Goal: Task Accomplishment & Management: Complete application form

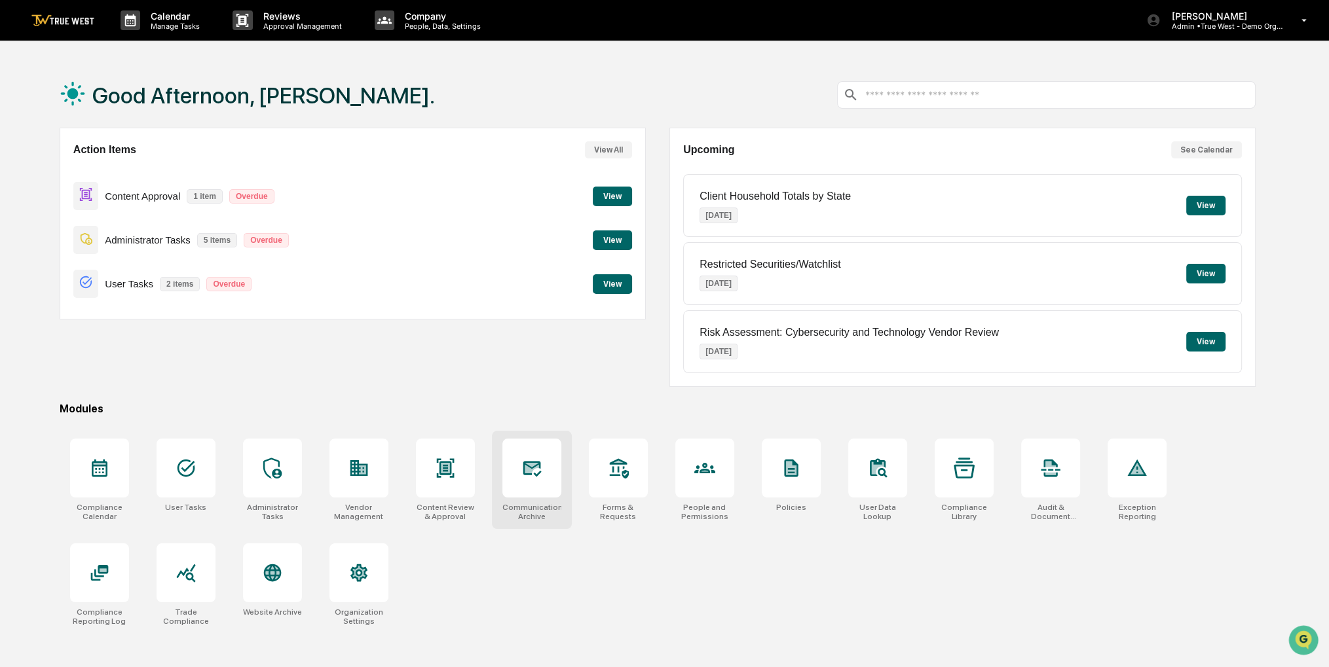
click at [525, 485] on div at bounding box center [531, 468] width 59 height 59
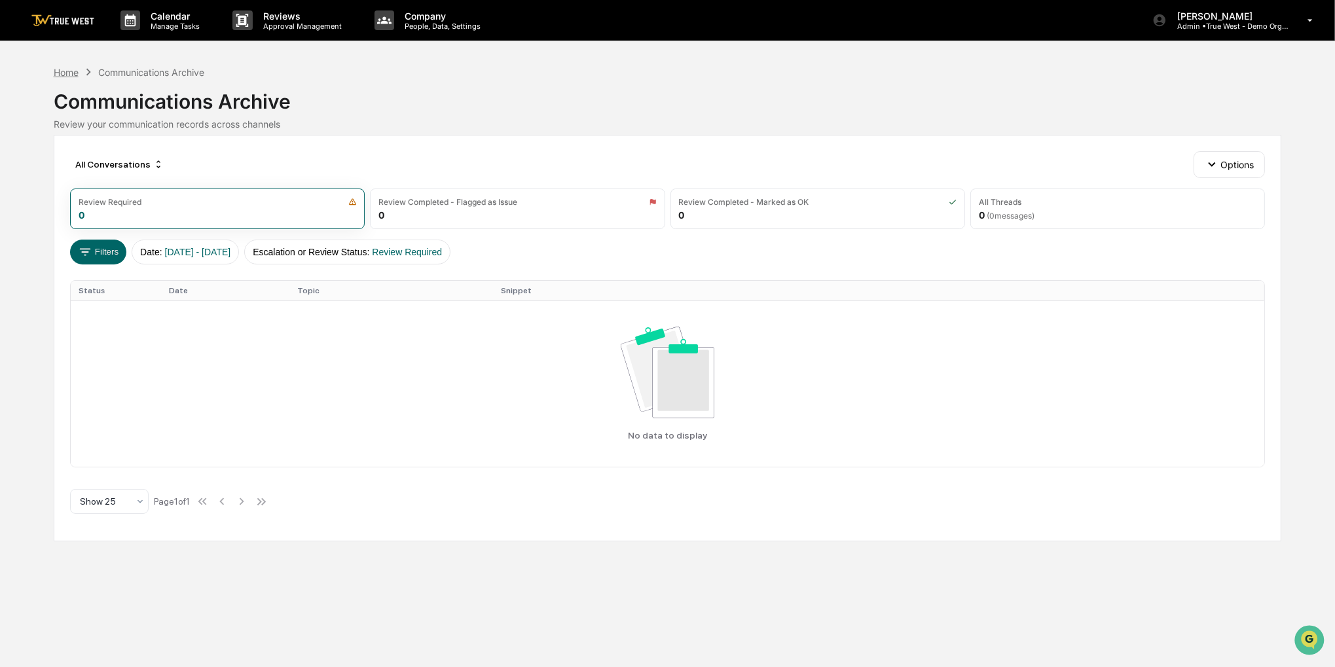
click at [71, 71] on div "Home" at bounding box center [66, 72] width 25 height 11
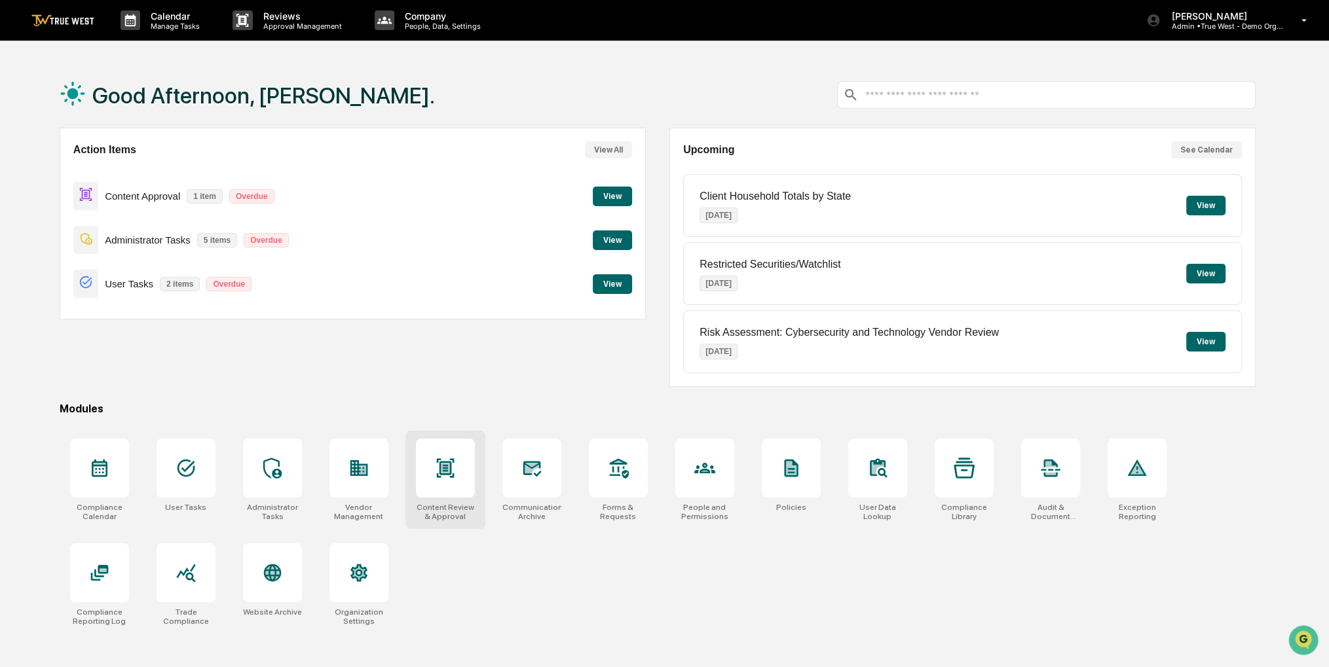
click at [451, 478] on div at bounding box center [445, 468] width 59 height 59
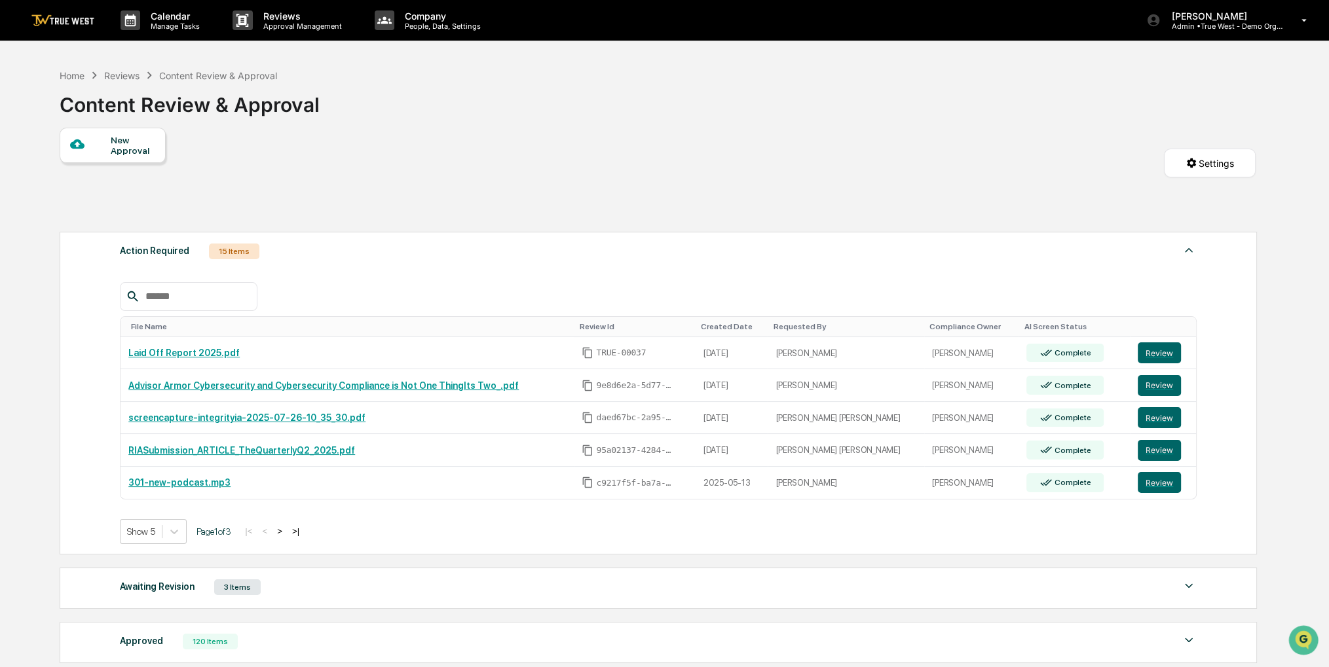
click at [134, 140] on div "New Approval" at bounding box center [133, 145] width 44 height 21
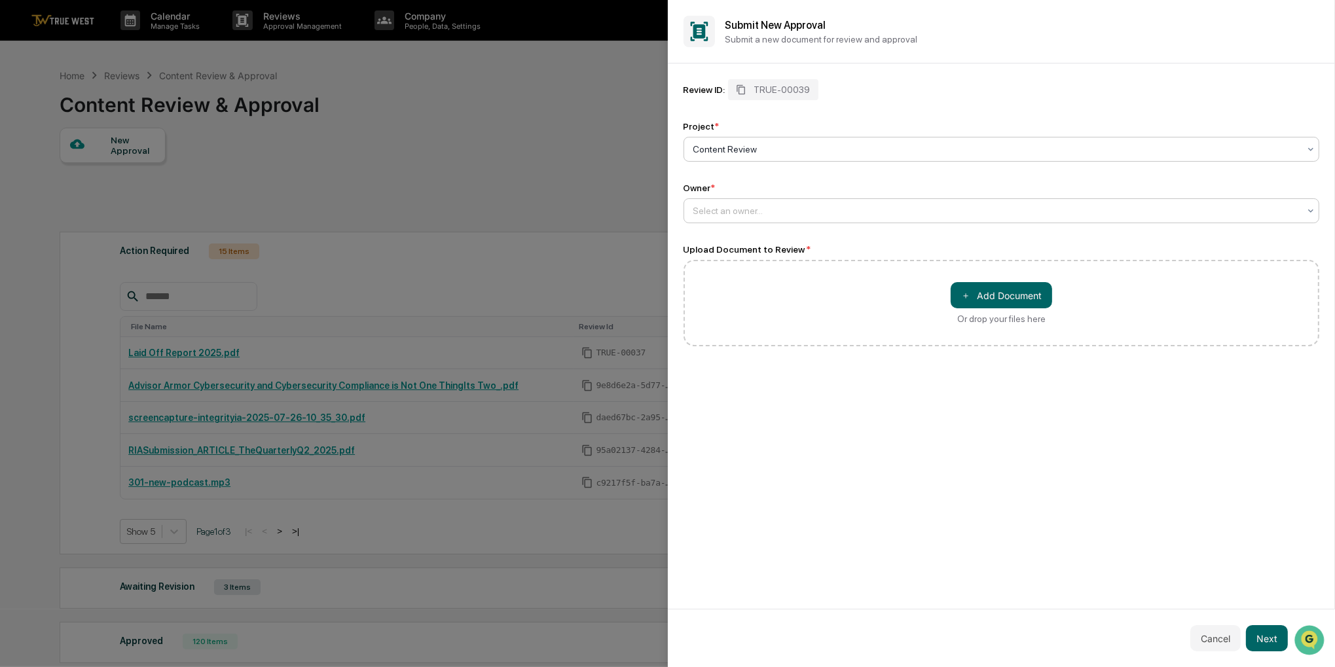
click at [748, 210] on div at bounding box center [996, 210] width 606 height 13
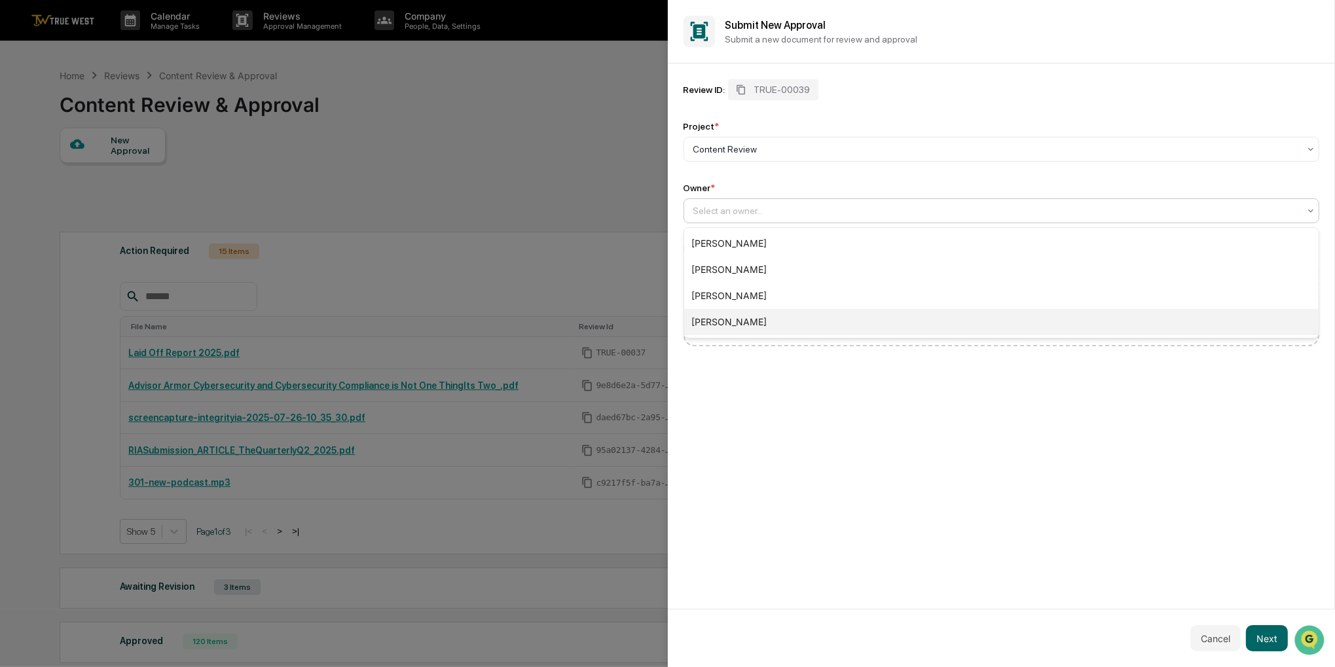
click at [758, 316] on div "[PERSON_NAME]" at bounding box center [1001, 322] width 635 height 26
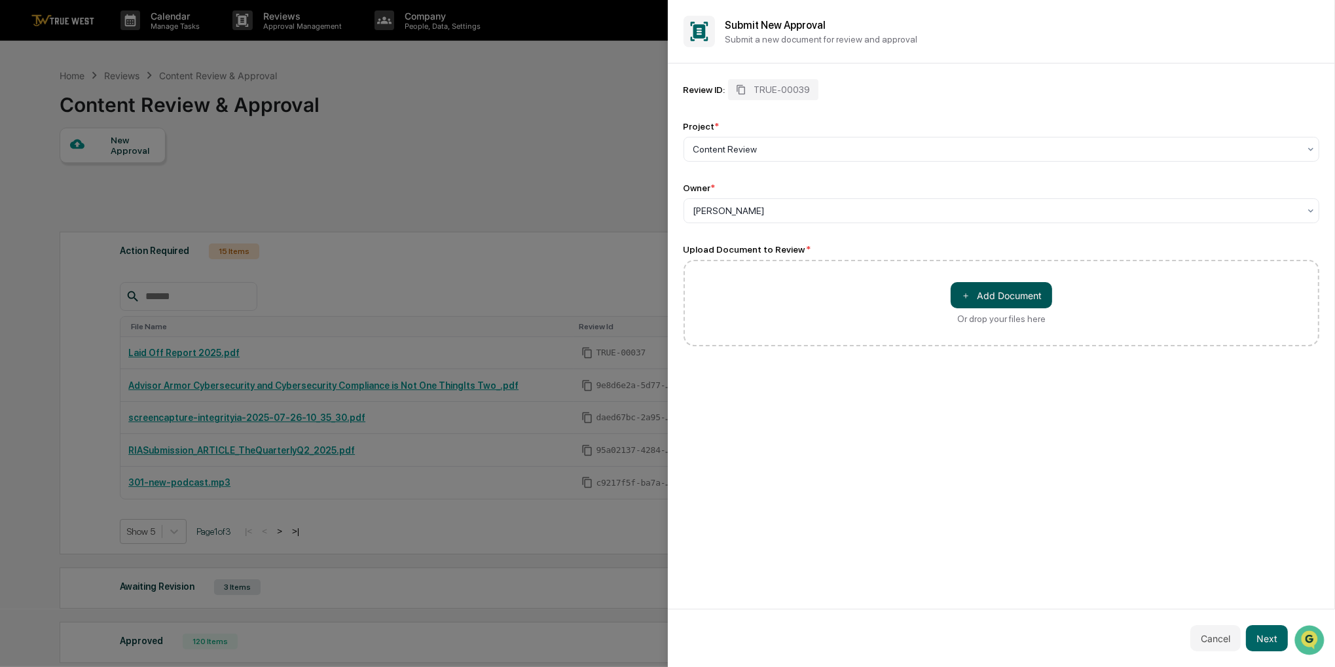
click at [969, 302] on span "＋" at bounding box center [965, 295] width 9 height 12
click at [1255, 641] on button "Next" at bounding box center [1267, 638] width 42 height 26
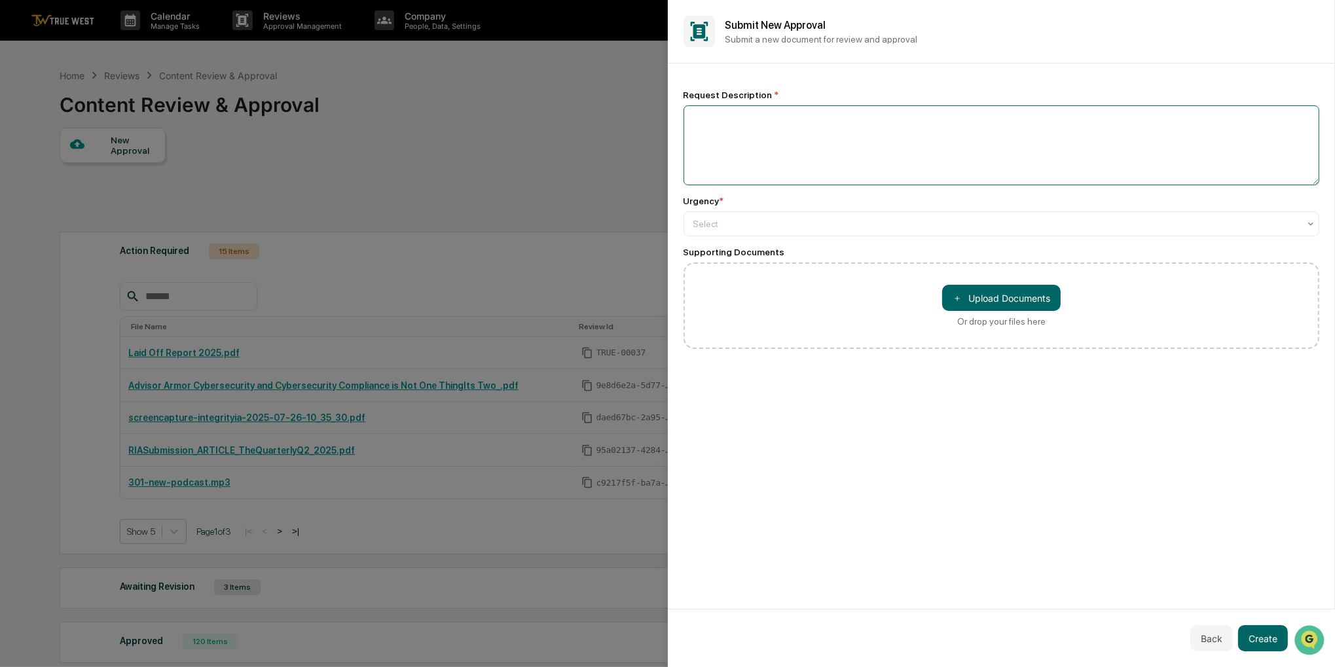
click at [891, 141] on textarea at bounding box center [1002, 145] width 637 height 80
type textarea "**********"
click at [819, 224] on div at bounding box center [996, 223] width 606 height 13
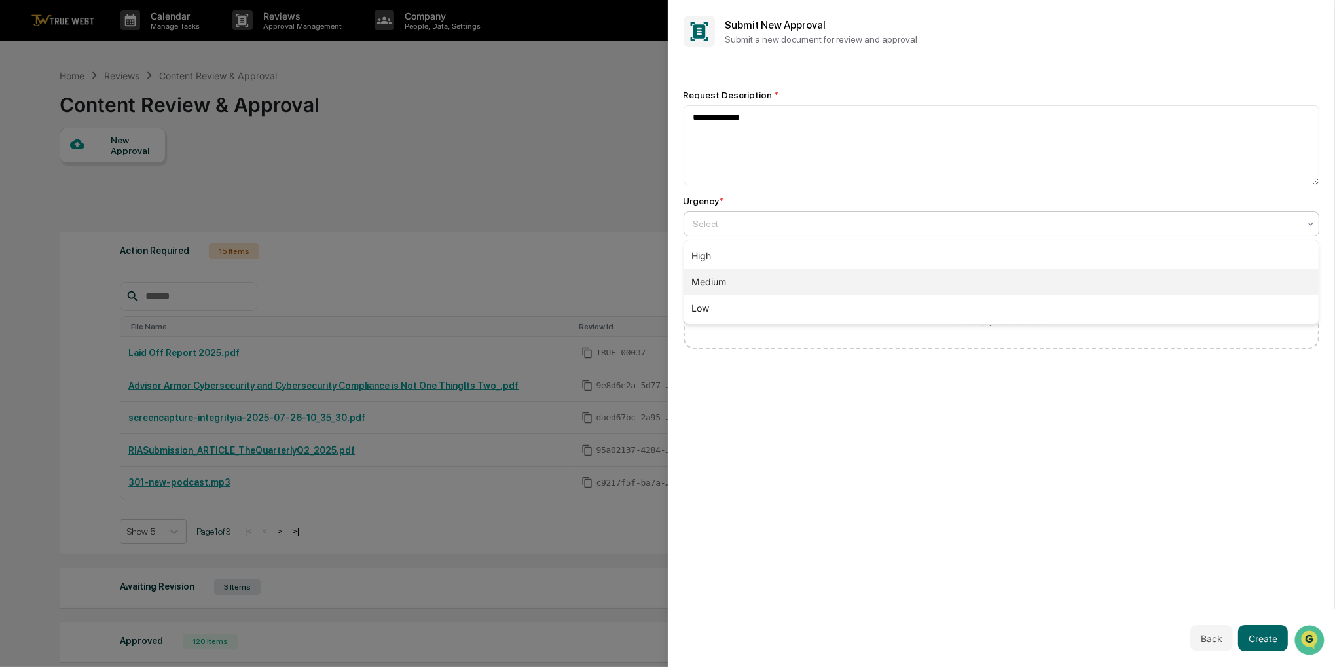
click at [781, 272] on div "Medium" at bounding box center [1001, 282] width 635 height 26
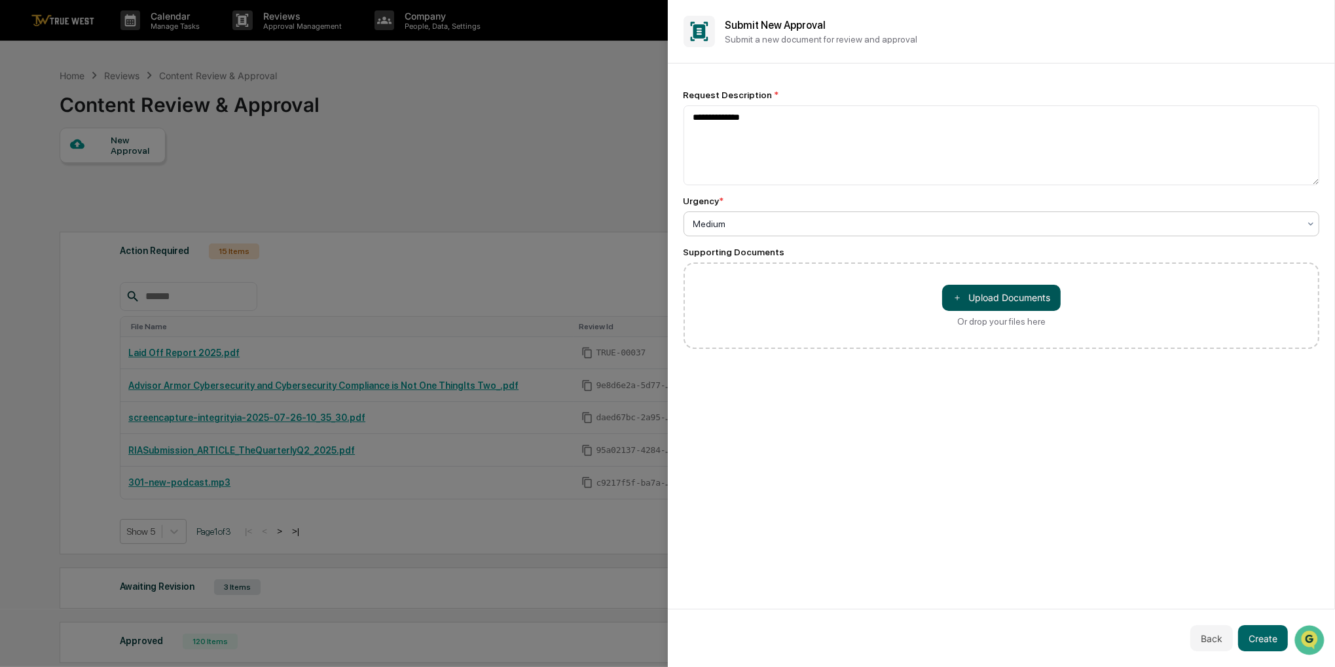
click at [1020, 298] on button "＋ Upload Documents" at bounding box center [1001, 298] width 119 height 26
click at [1266, 645] on button "Create" at bounding box center [1263, 638] width 50 height 26
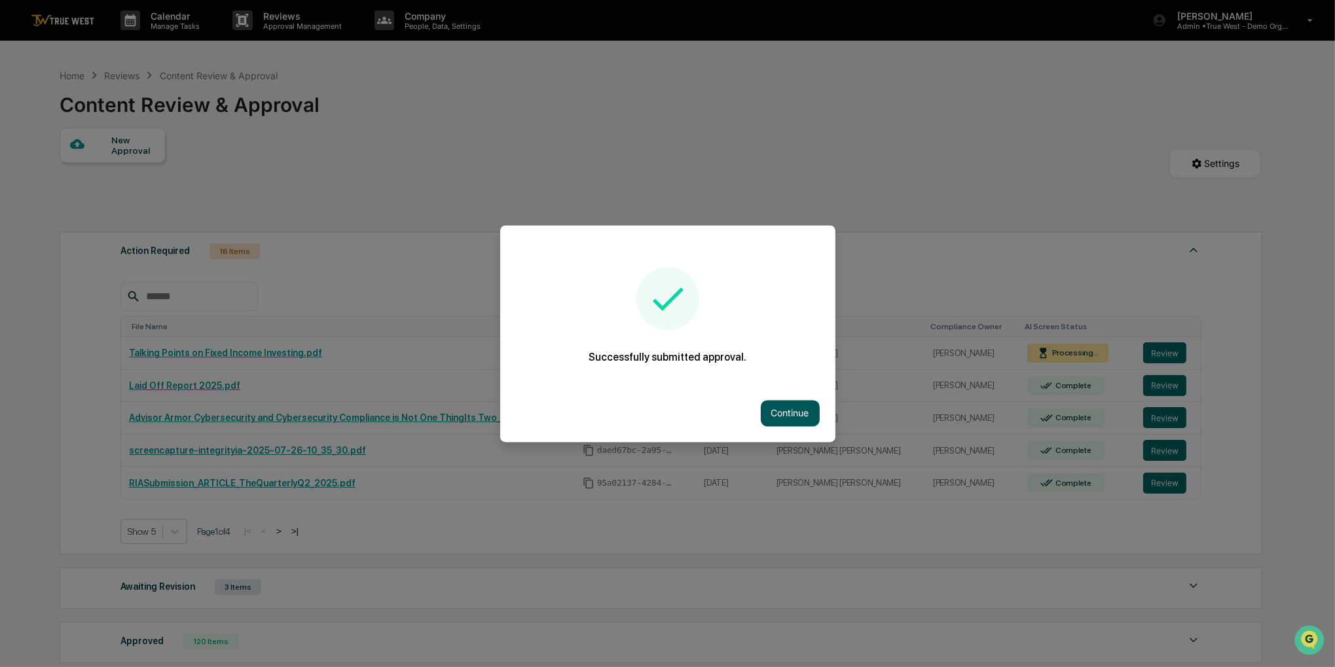
click at [796, 416] on button "Continue" at bounding box center [790, 413] width 59 height 26
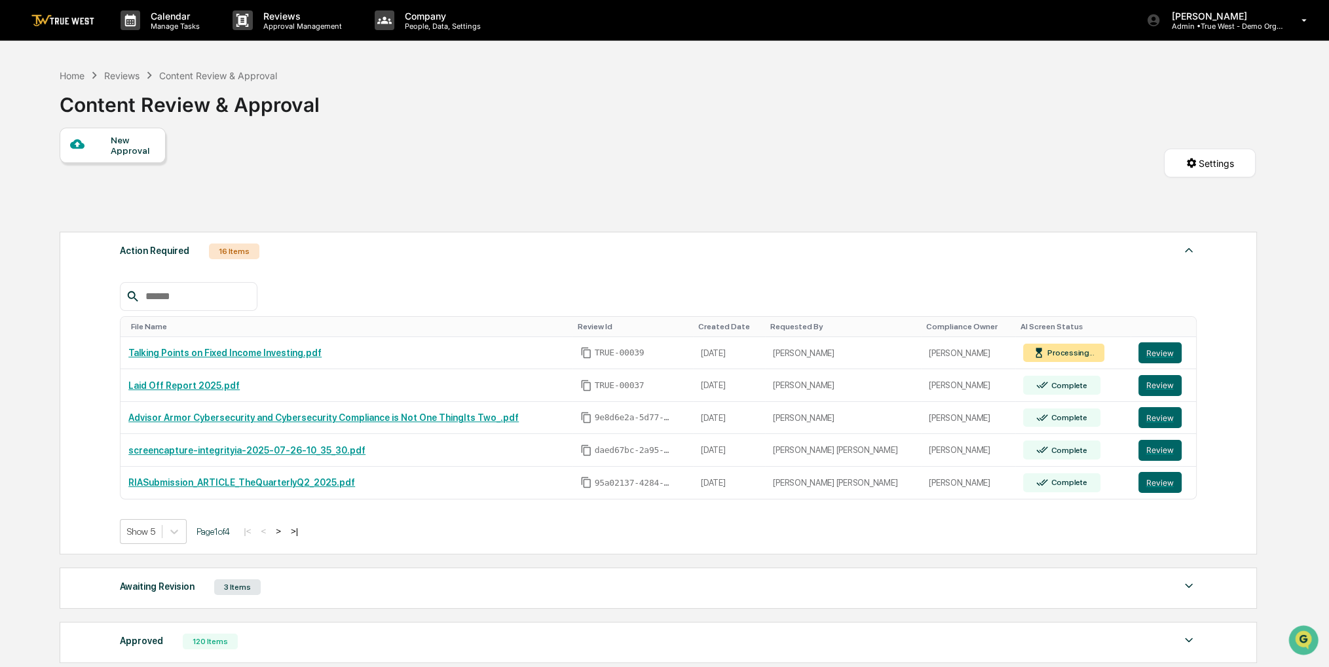
drag, startPoint x: 599, startPoint y: 149, endPoint x: 537, endPoint y: 131, distance: 64.0
click at [537, 131] on div "New Approval Settings" at bounding box center [658, 177] width 1196 height 98
